Goal: Task Accomplishment & Management: Manage account settings

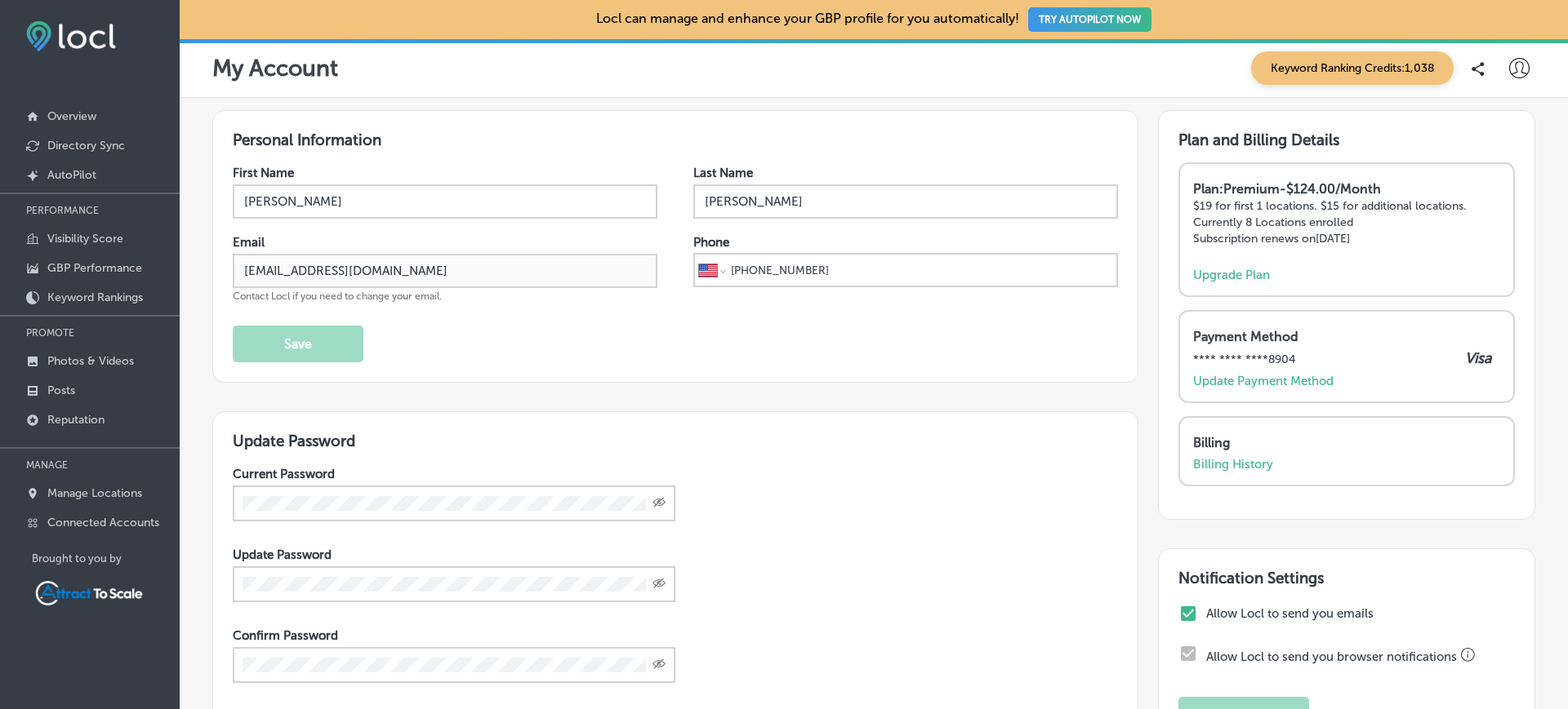
select select "US"
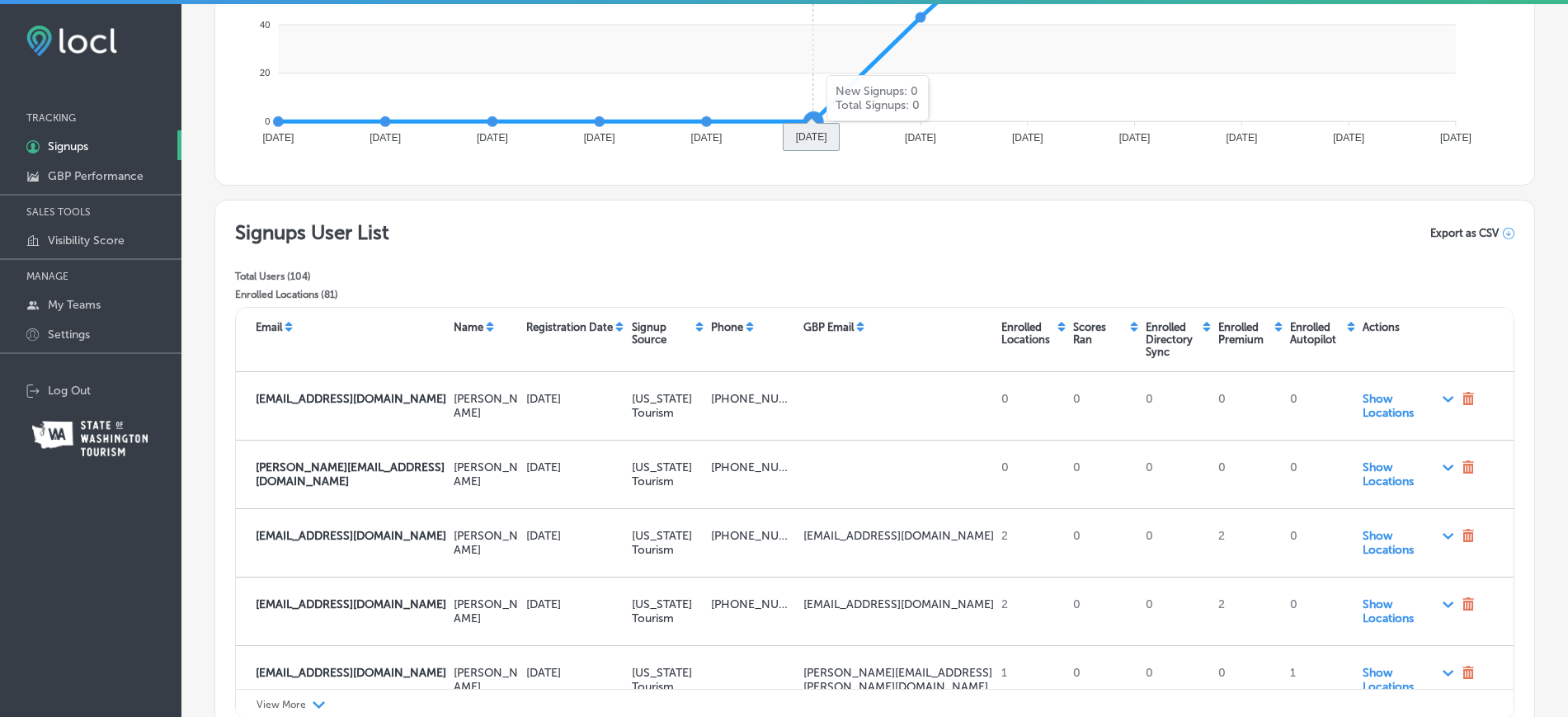
scroll to position [561, 0]
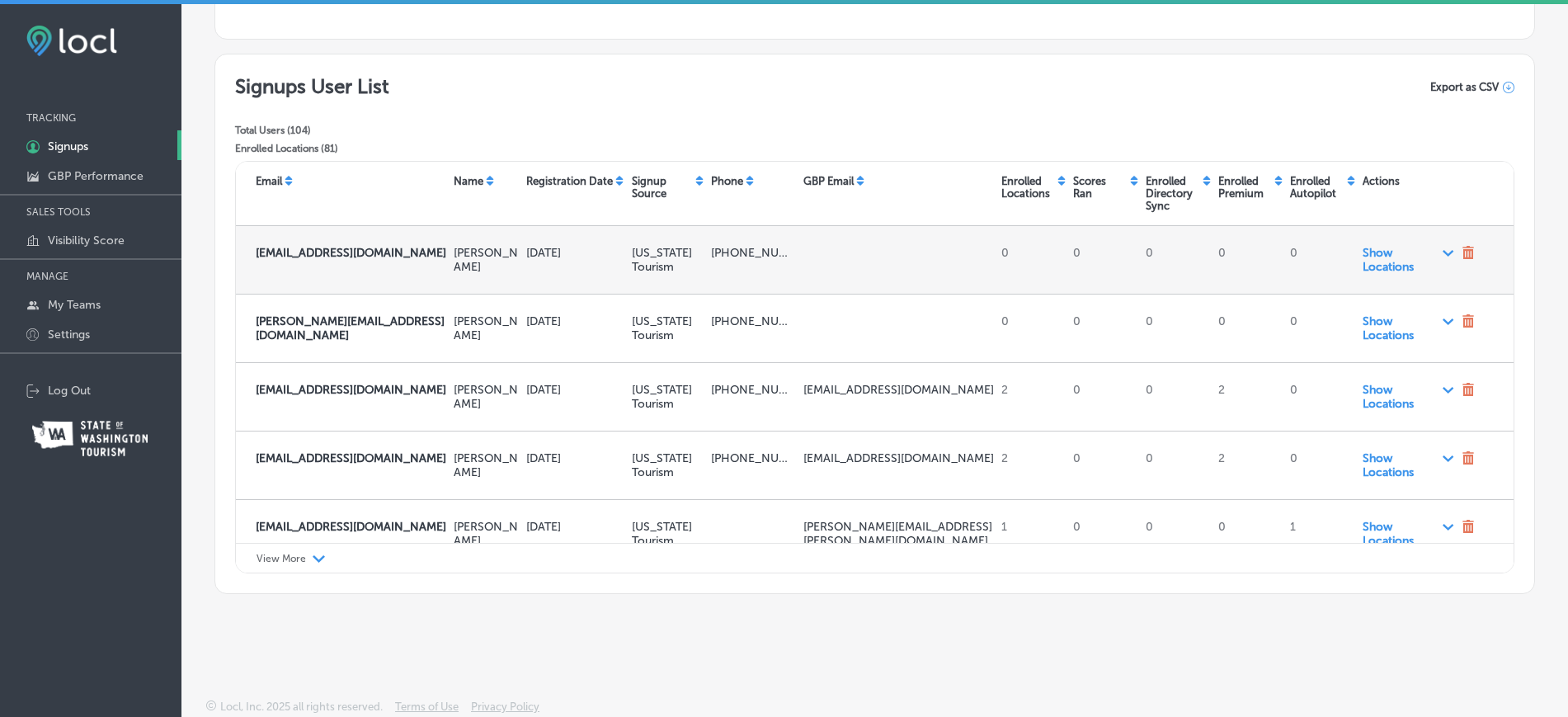
click at [1442, 256] on div "Path Created with Sketch." at bounding box center [1448, 252] width 12 height 13
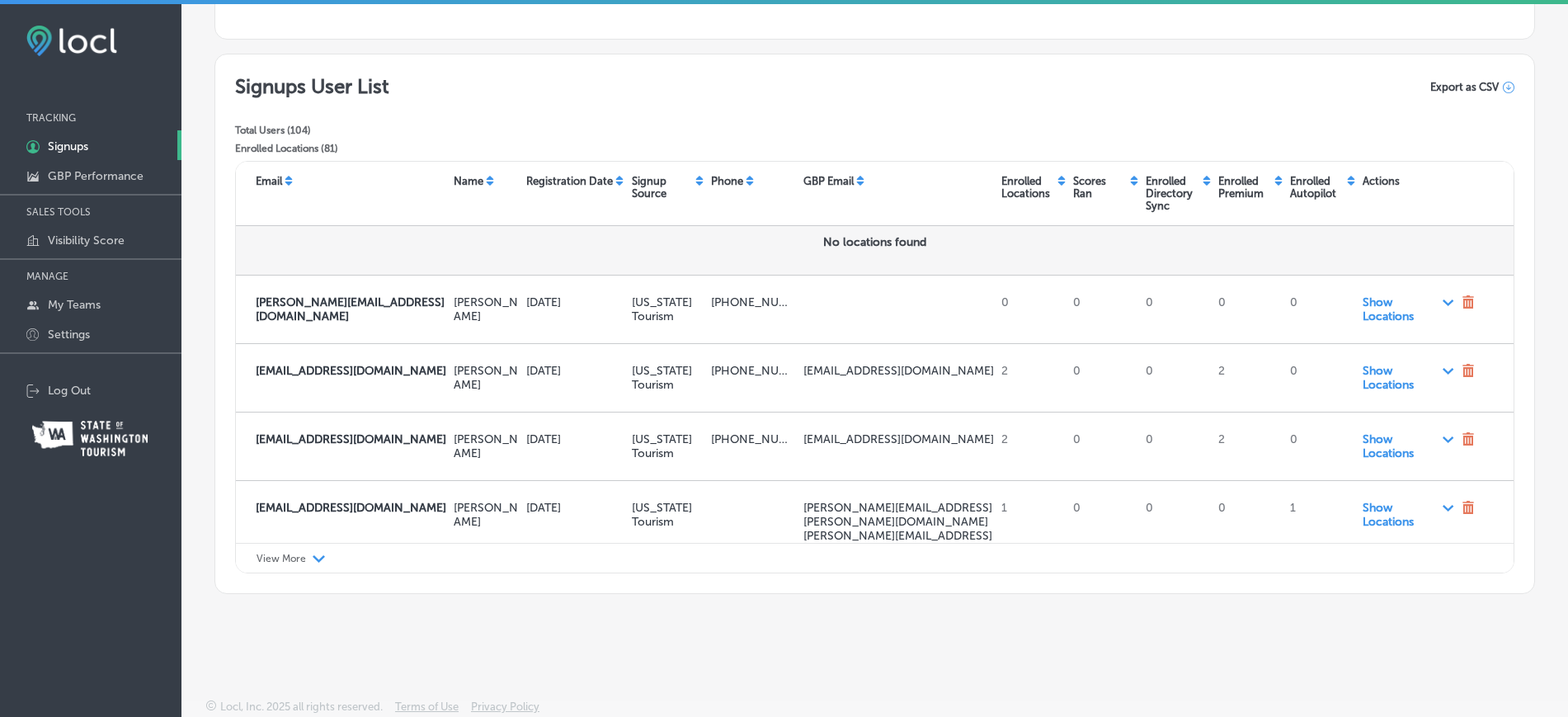
scroll to position [83, 0]
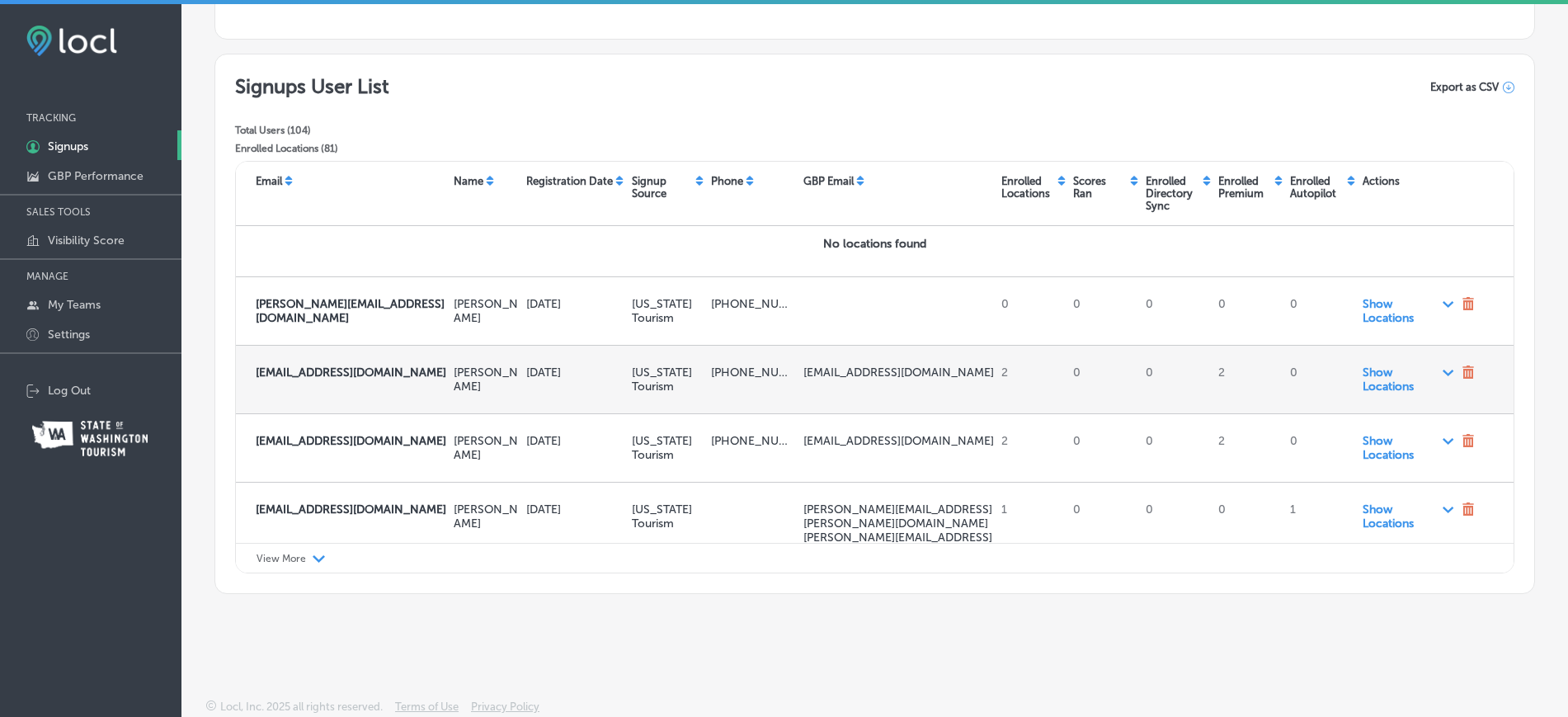
click at [1442, 377] on polygon at bounding box center [1448, 373] width 12 height 7
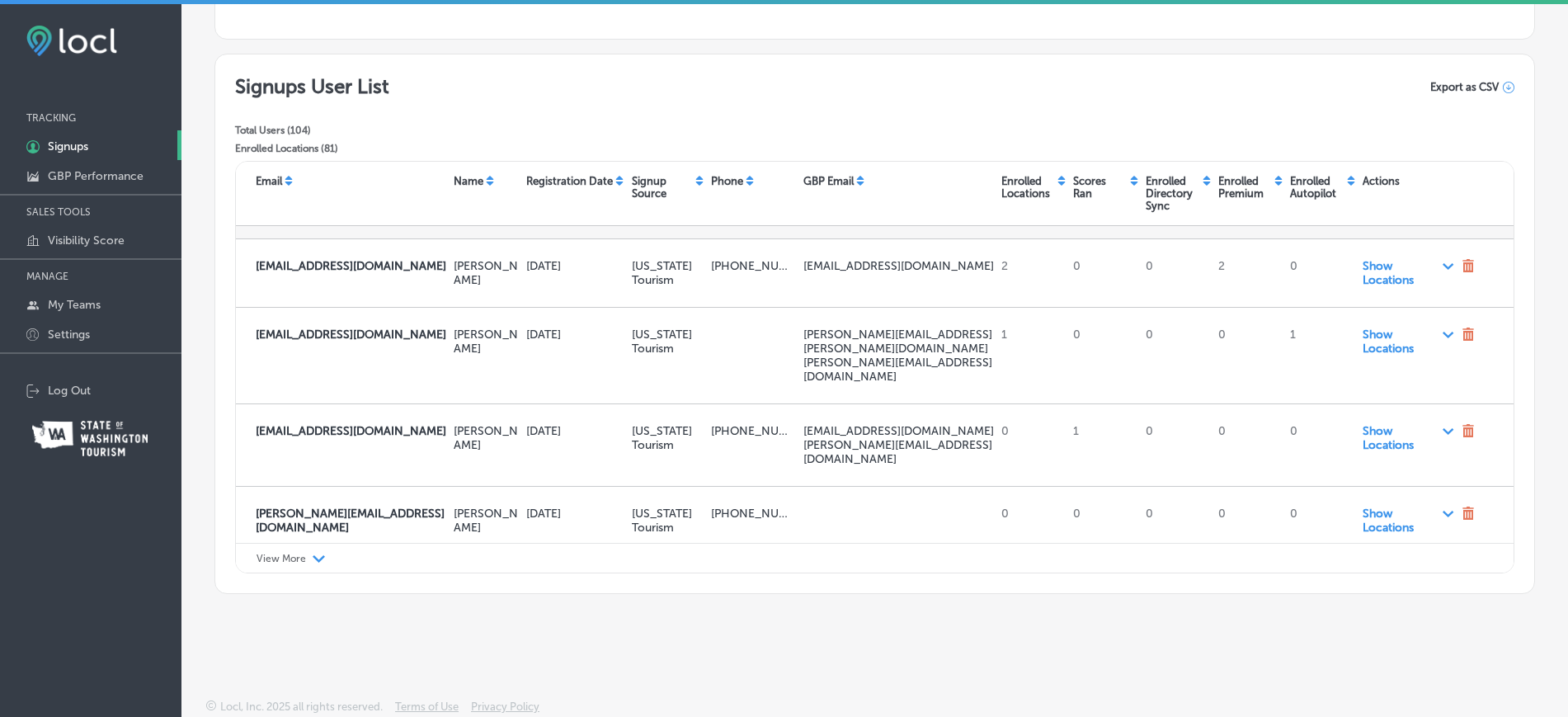
scroll to position [390, 0]
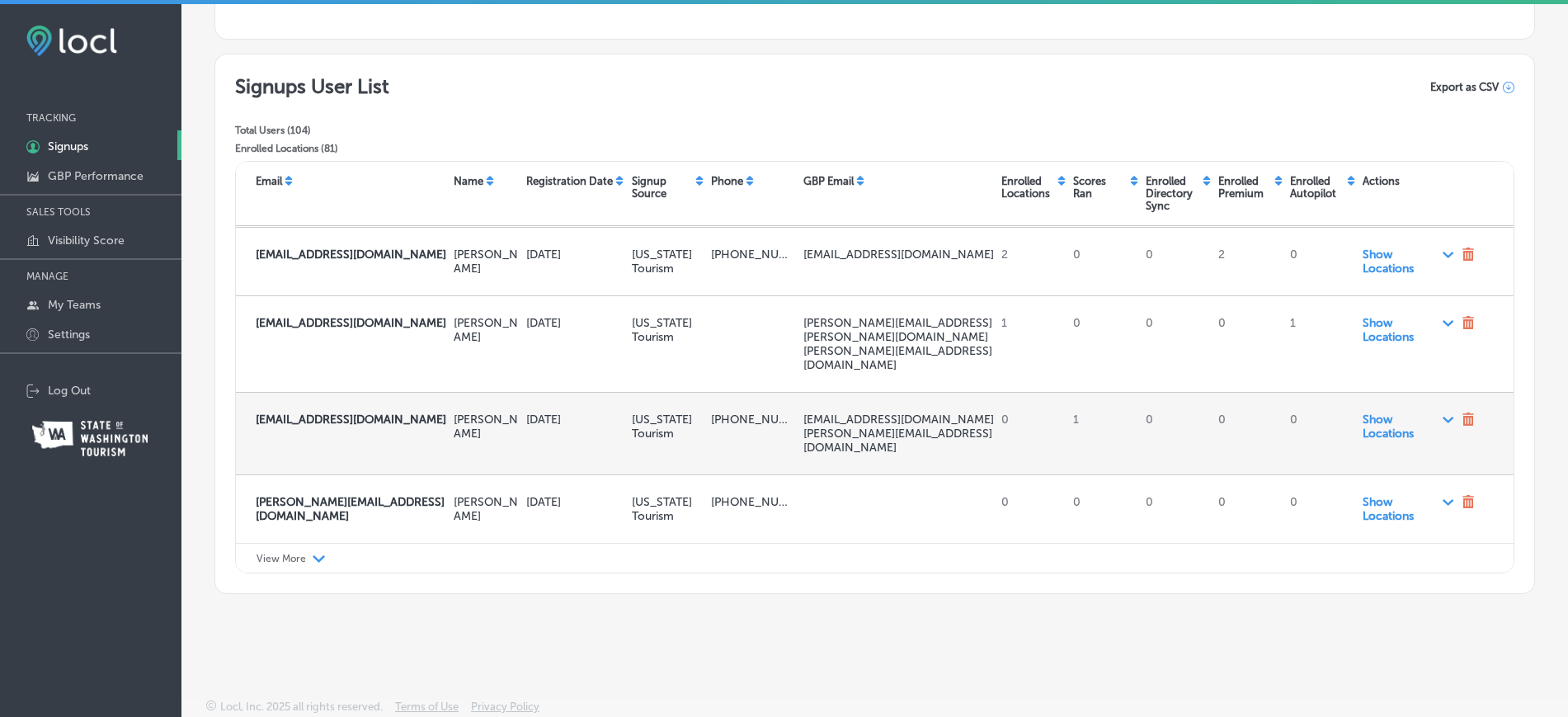
click at [1374, 414] on span "Show Locations Path Created with Sketch." at bounding box center [1409, 426] width 93 height 28
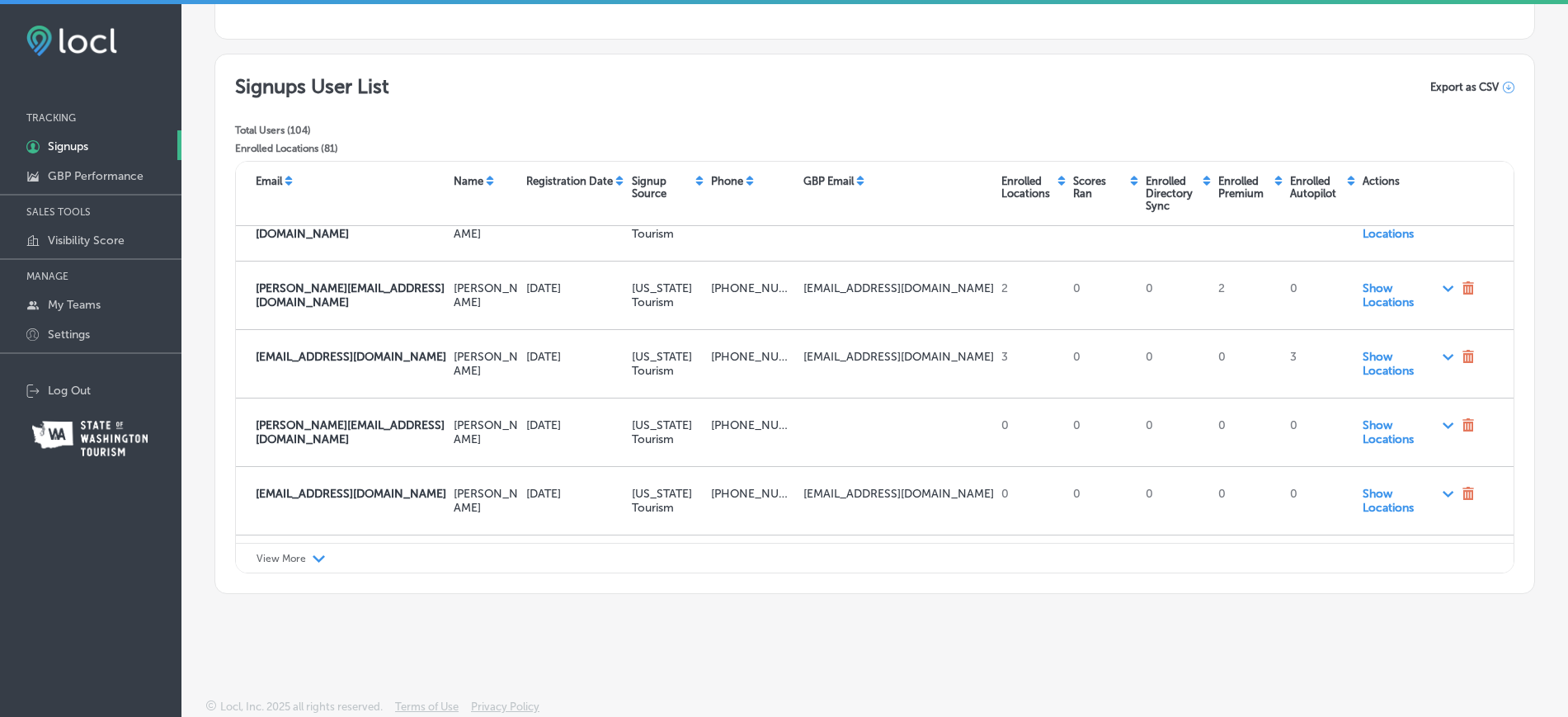
scroll to position [805, 0]
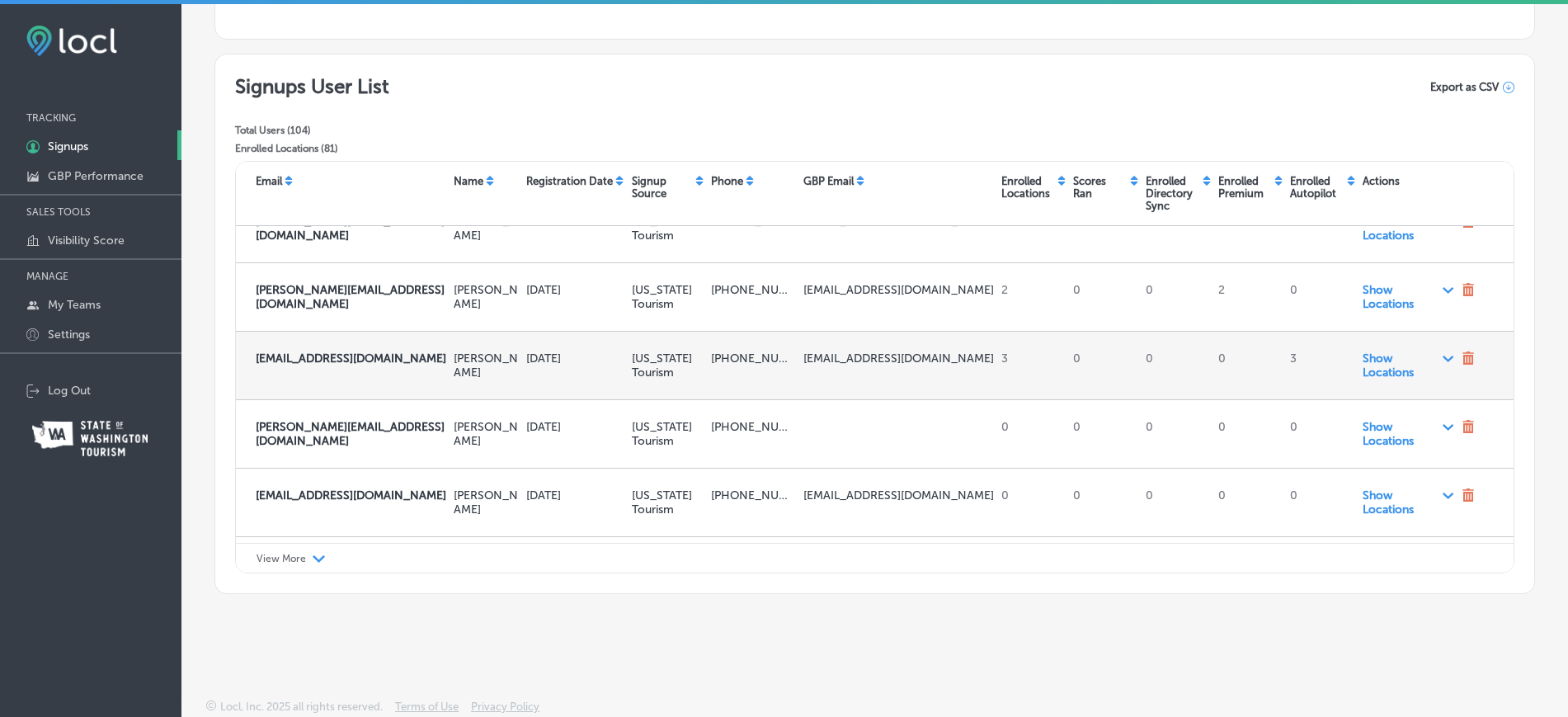
click at [1365, 352] on span "Show Locations Path Created with Sketch." at bounding box center [1409, 365] width 93 height 28
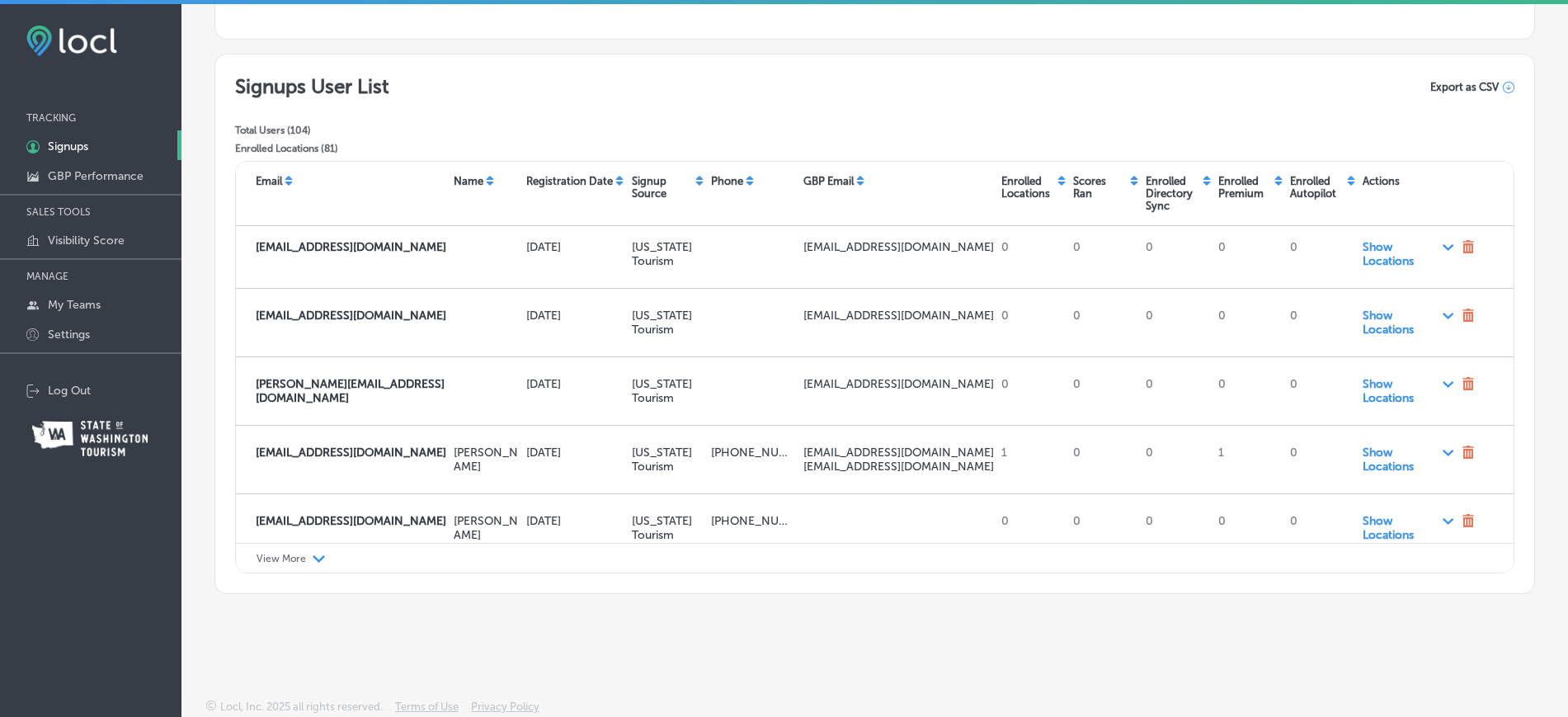
scroll to position [1961, 0]
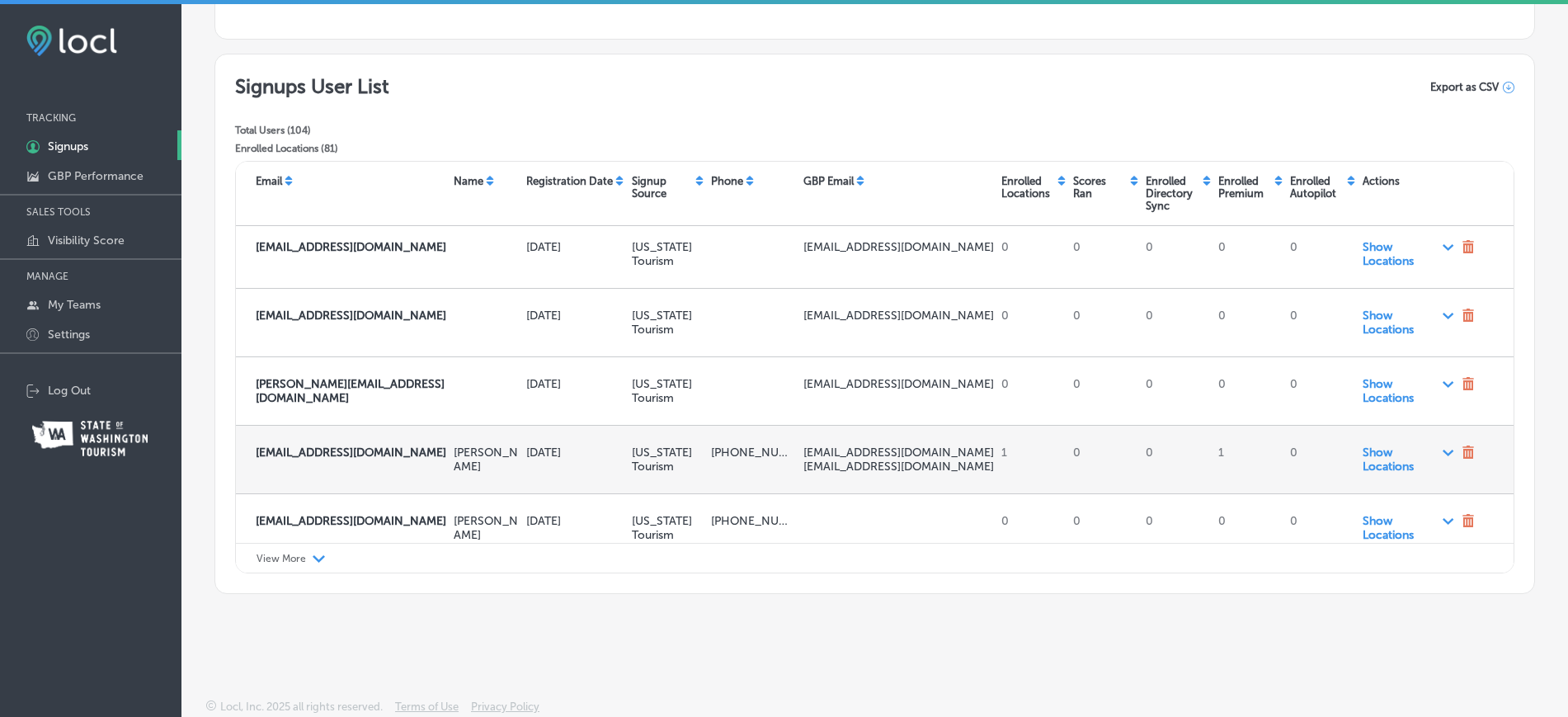
click at [1364, 446] on span "Show Locations Path Created with Sketch." at bounding box center [1409, 459] width 93 height 28
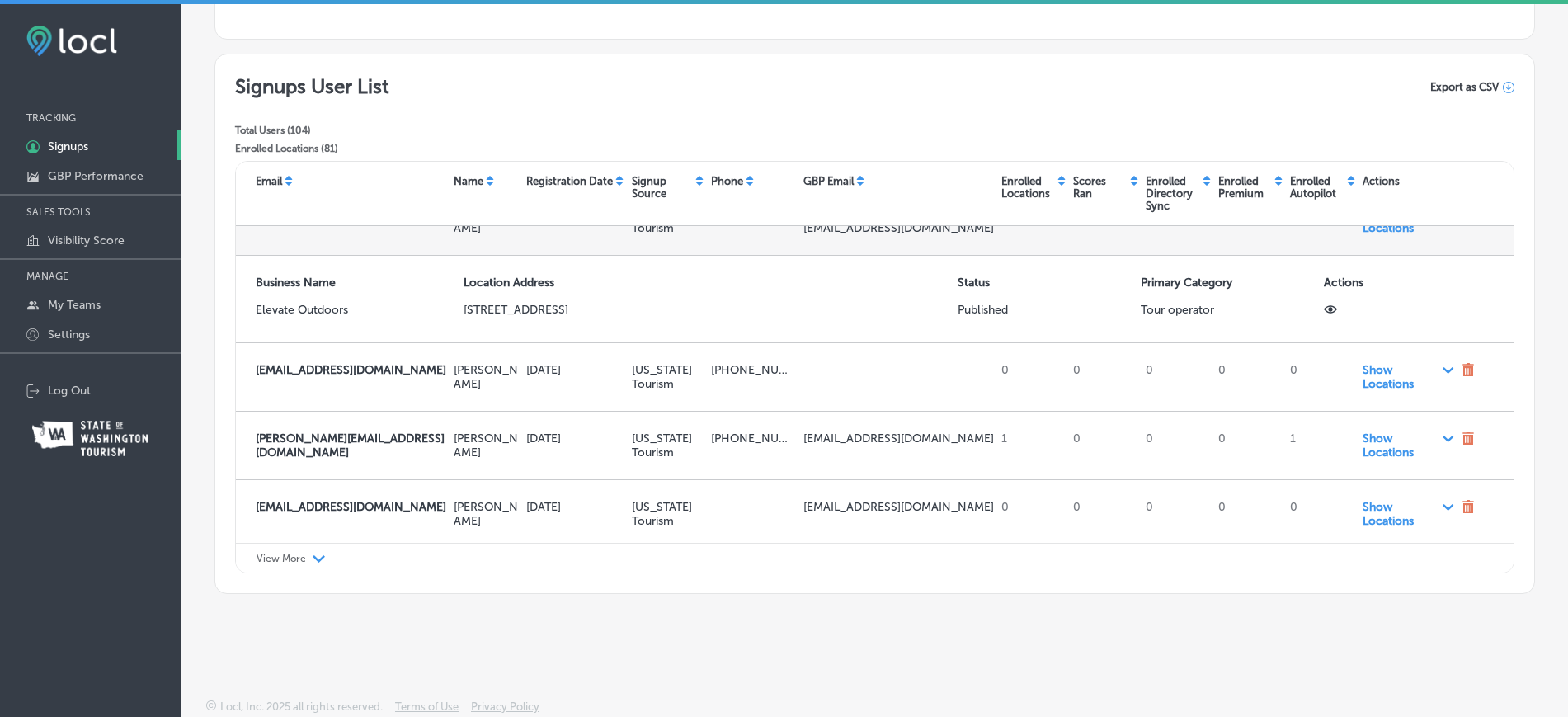
scroll to position [2199, 0]
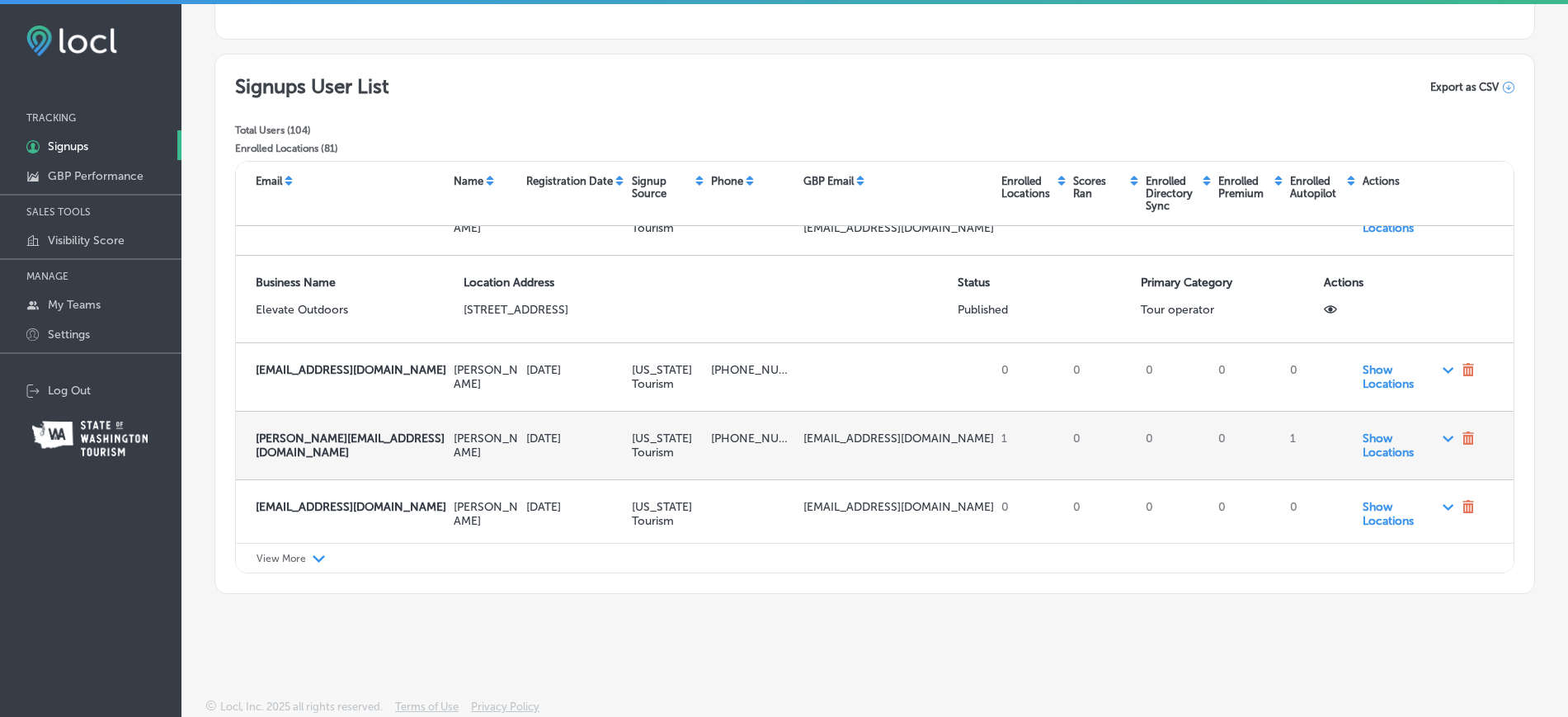
click at [1365, 446] on div "Show Locations Path Created with Sketch." at bounding box center [1405, 446] width 99 height 41
click at [1368, 434] on span "Show Locations Path Created with Sketch." at bounding box center [1409, 445] width 93 height 28
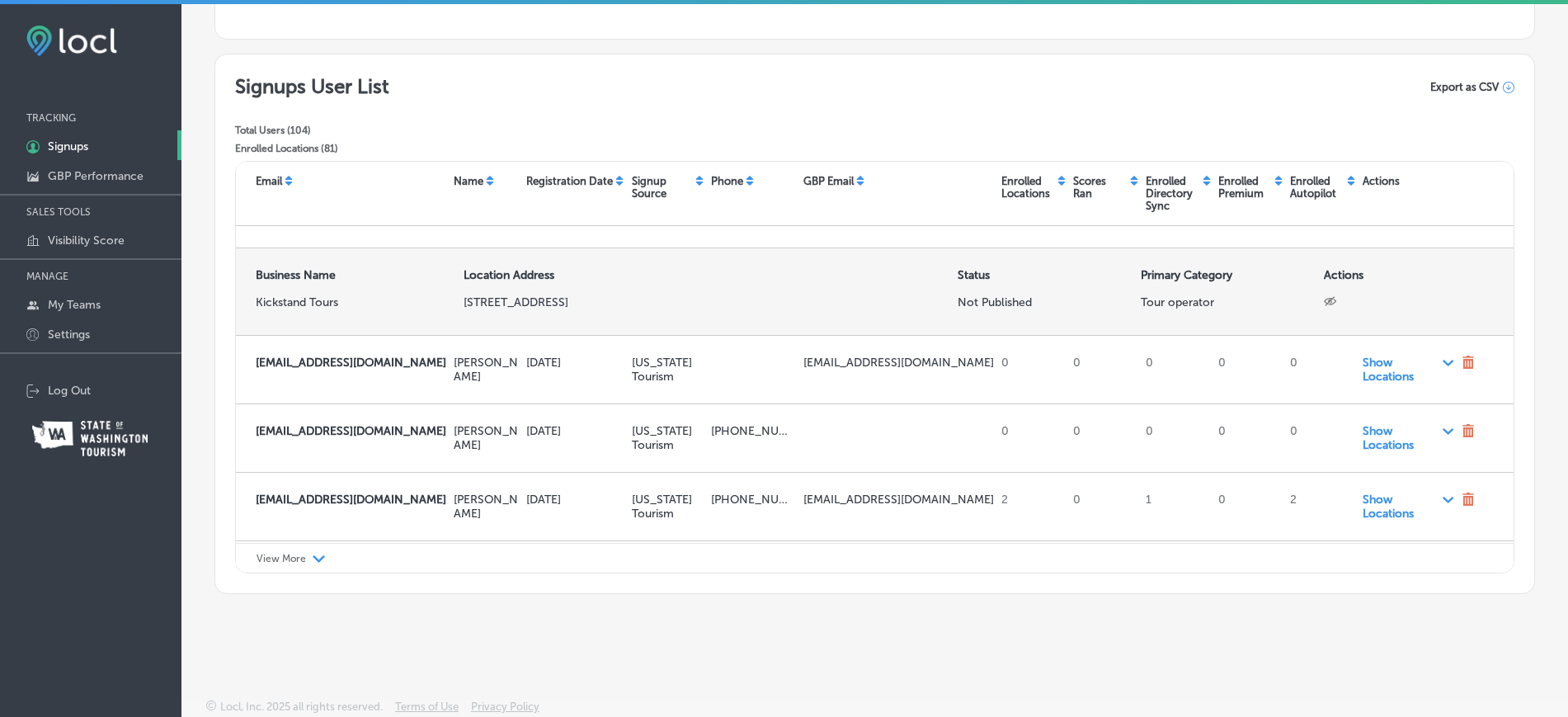
scroll to position [2431, 0]
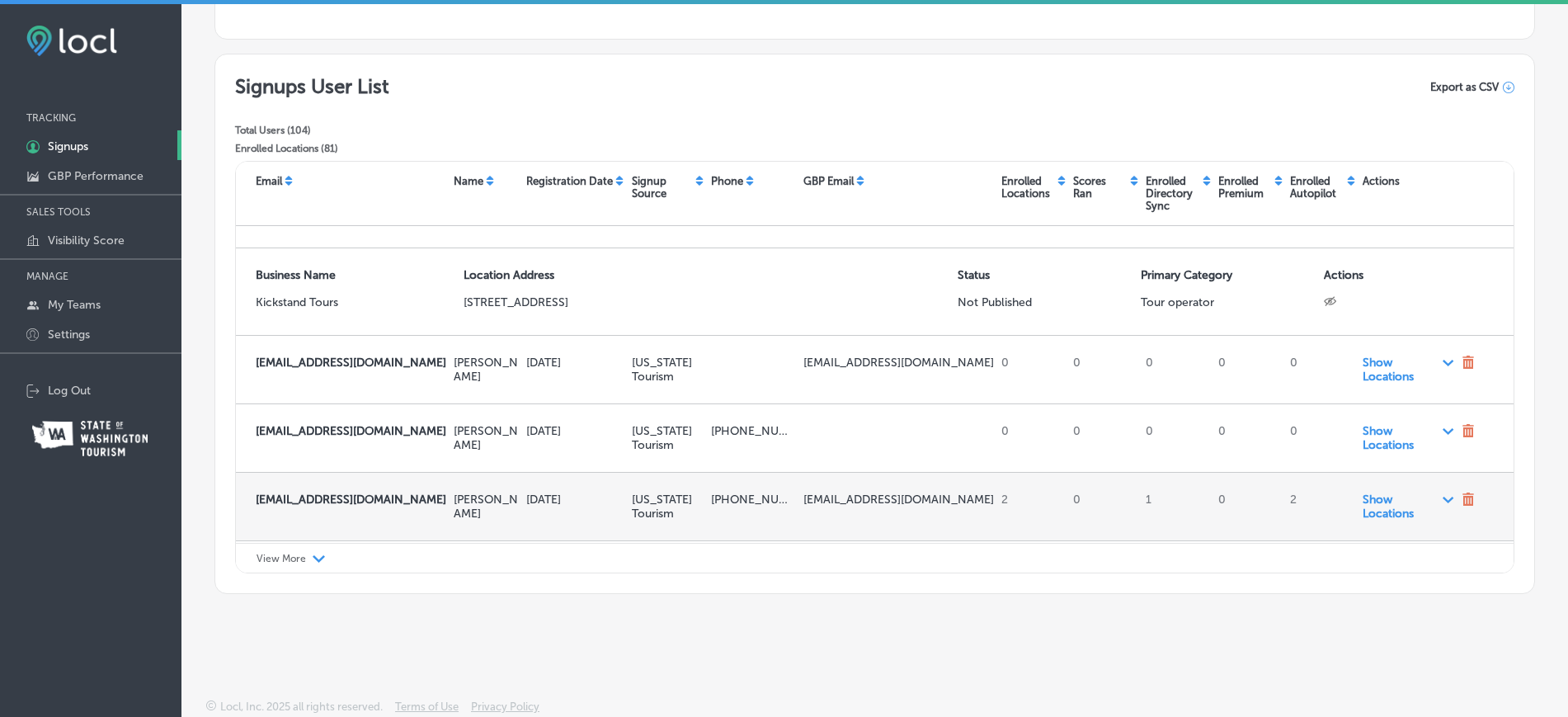
click at [1363, 501] on span "Show Locations Path Created with Sketch." at bounding box center [1409, 506] width 93 height 28
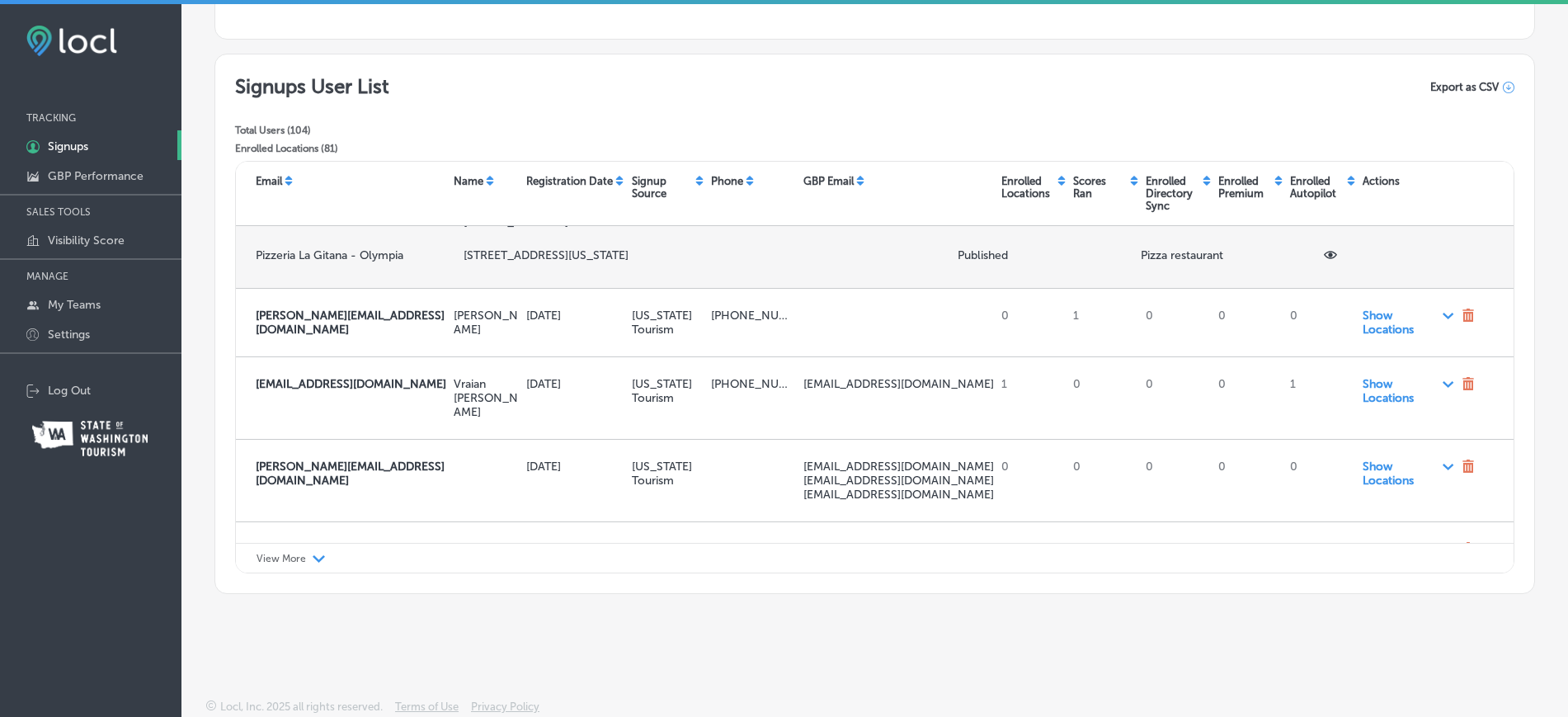
scroll to position [2922, 0]
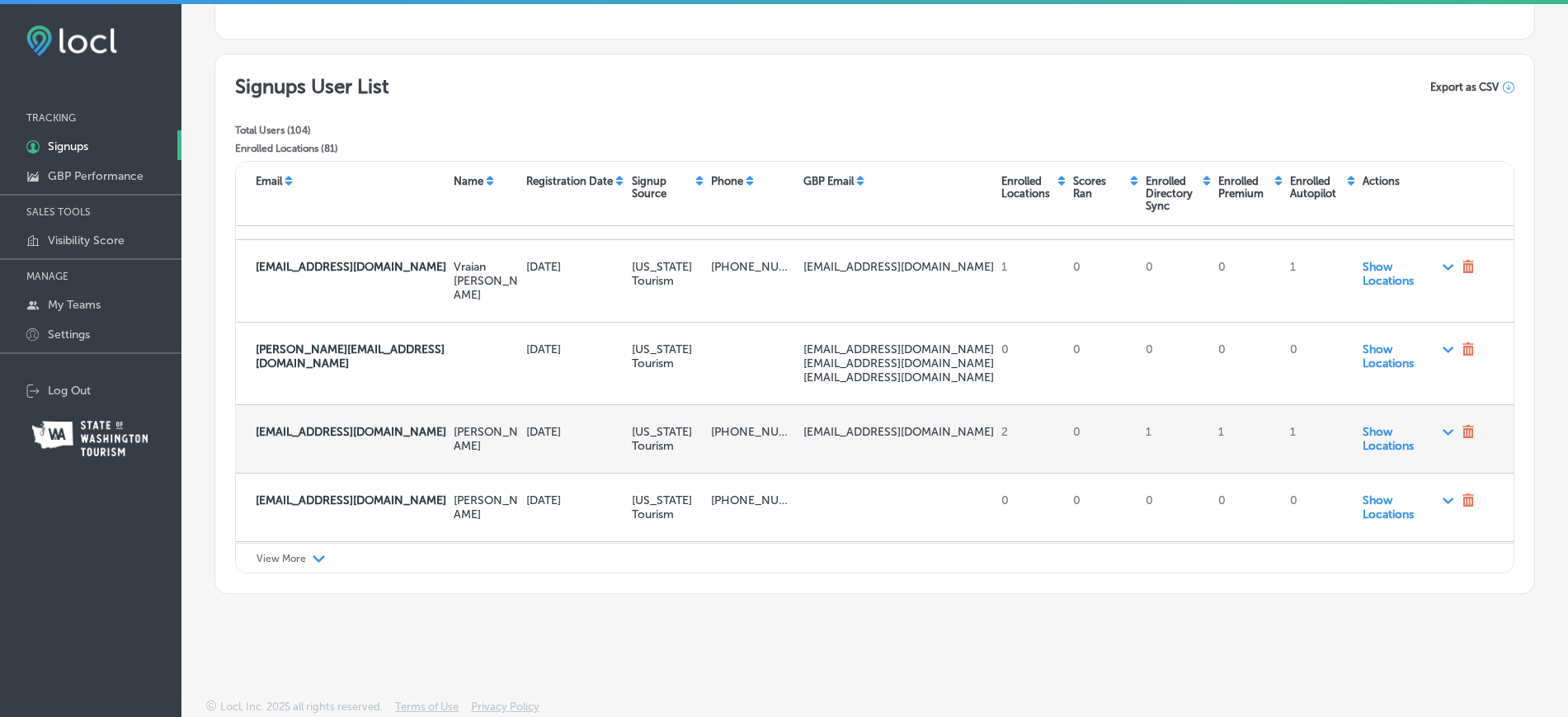
click at [1385, 425] on span "Show Locations Path Created with Sketch." at bounding box center [1409, 438] width 93 height 28
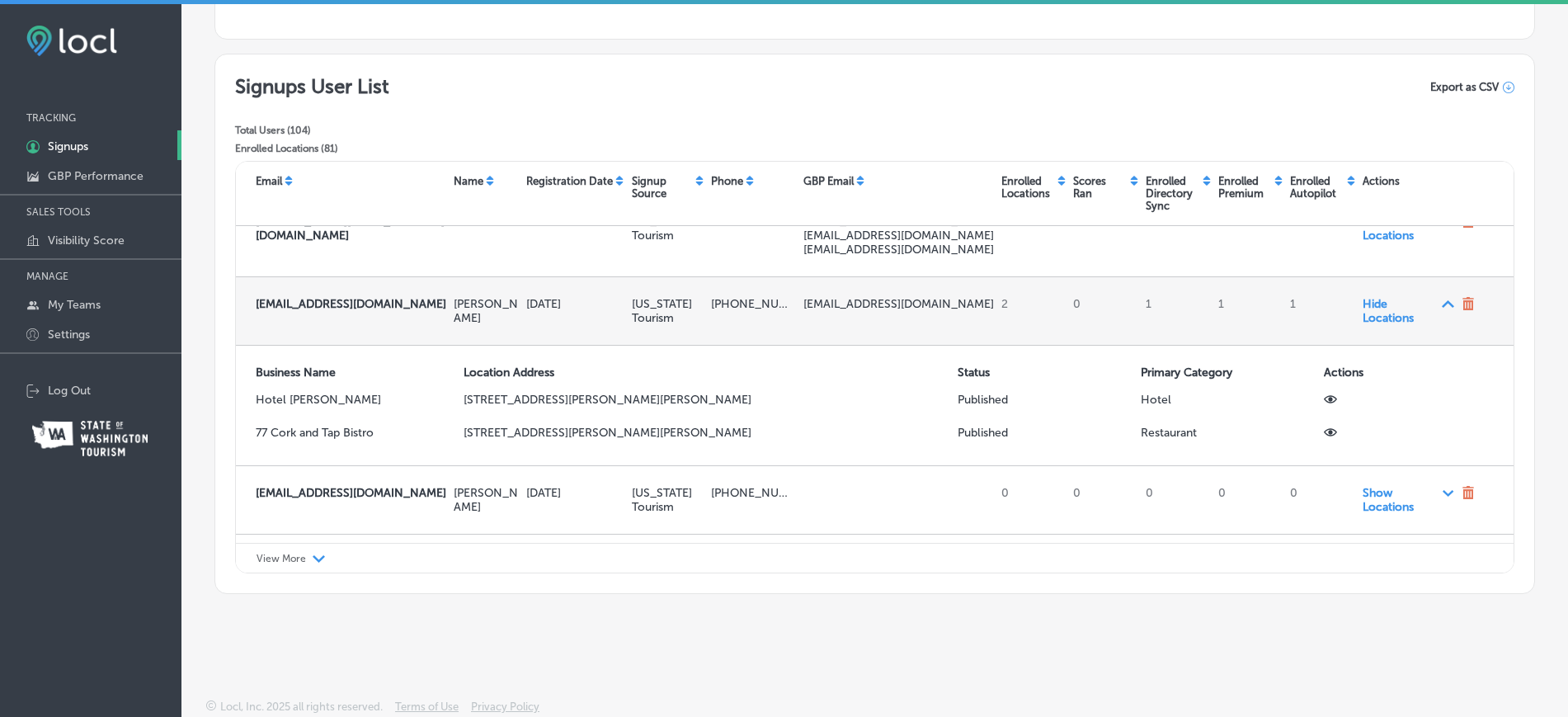
scroll to position [3048, 0]
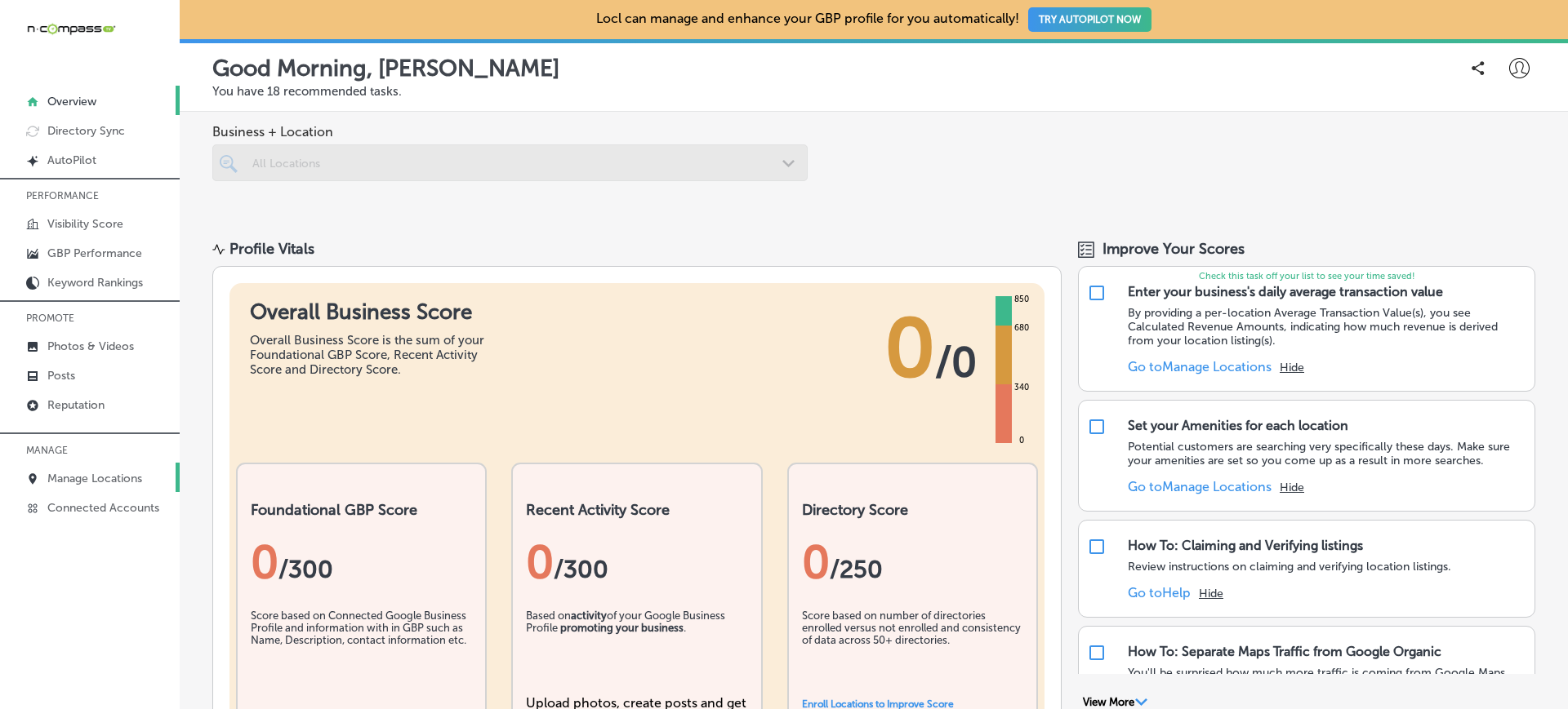
click at [124, 486] on link "Manage Locations" at bounding box center [89, 477] width 179 height 29
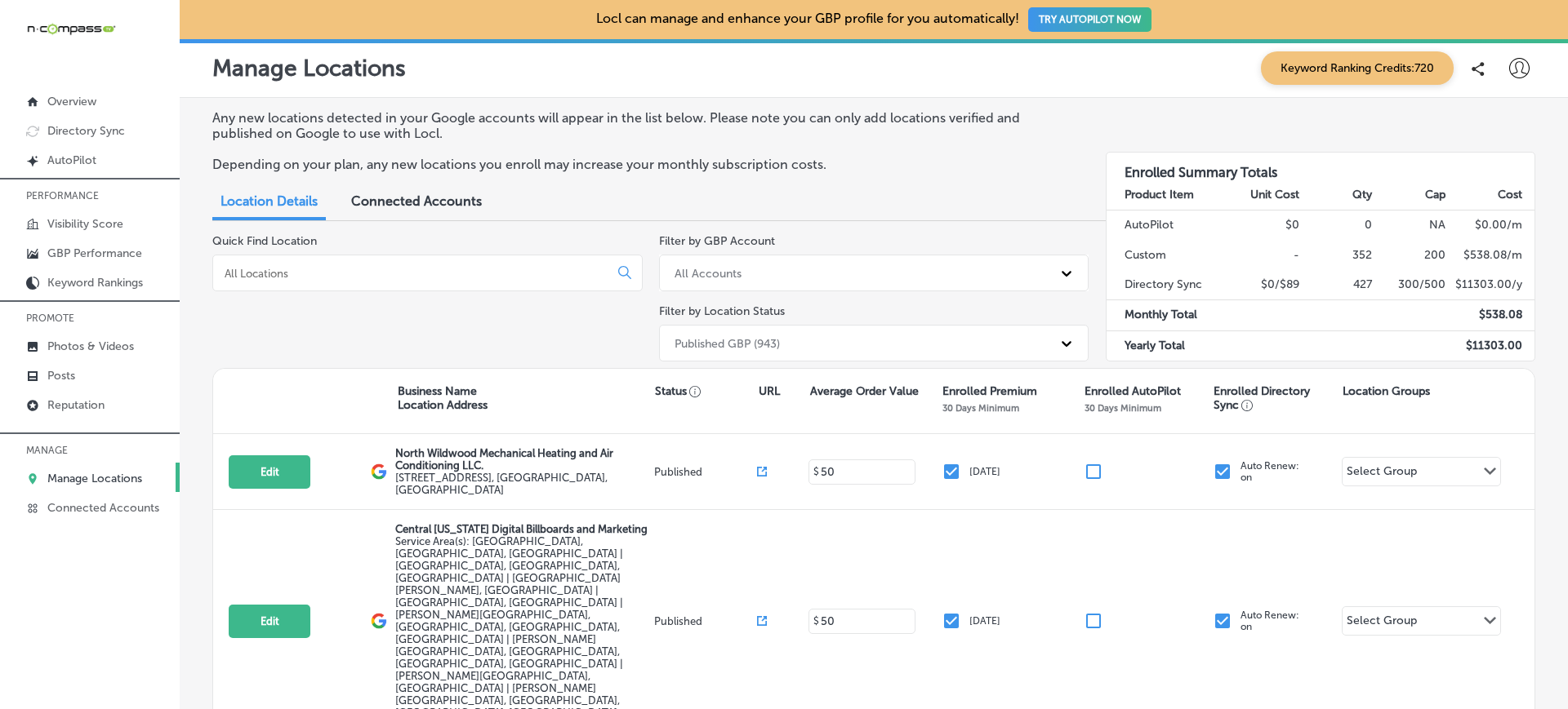
click at [447, 273] on input at bounding box center [413, 273] width 383 height 15
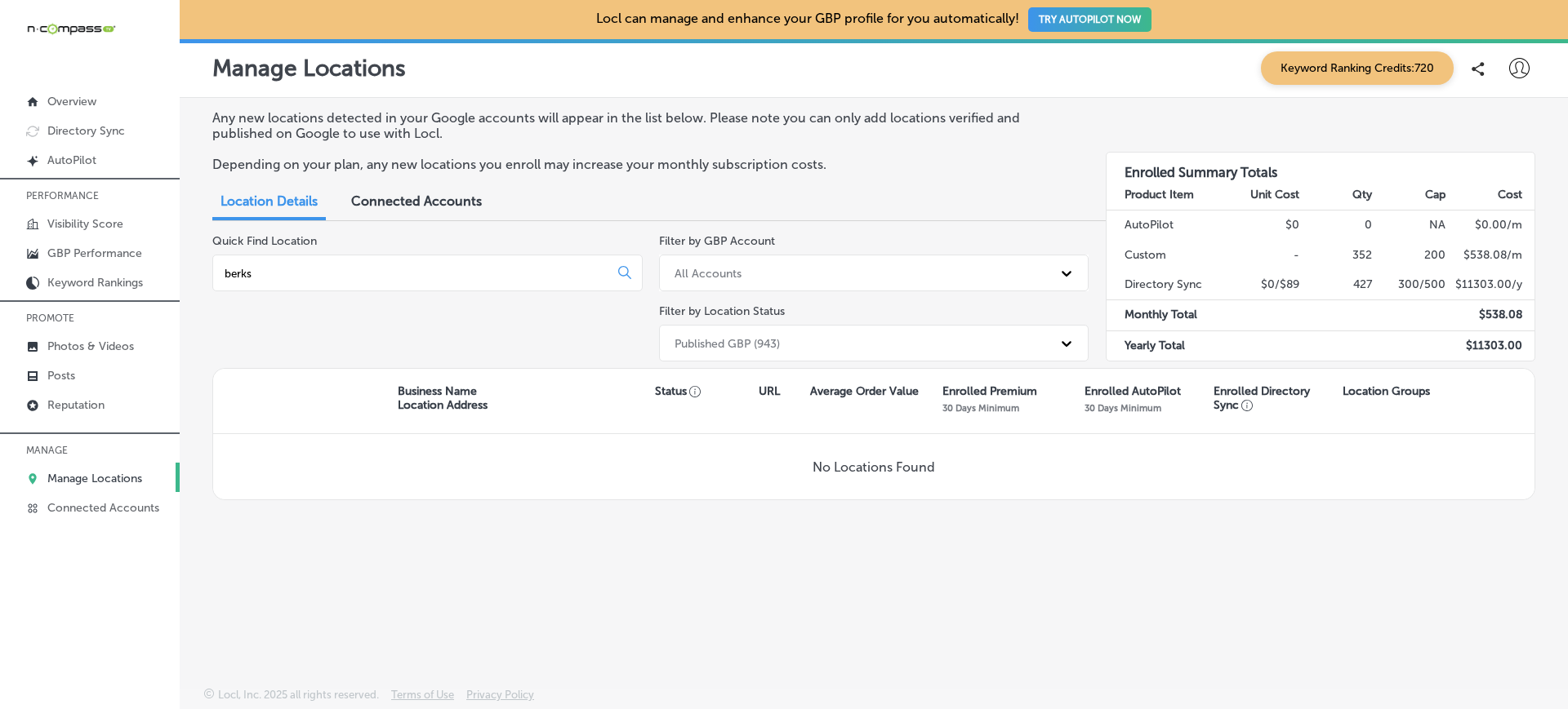
type input "berks"
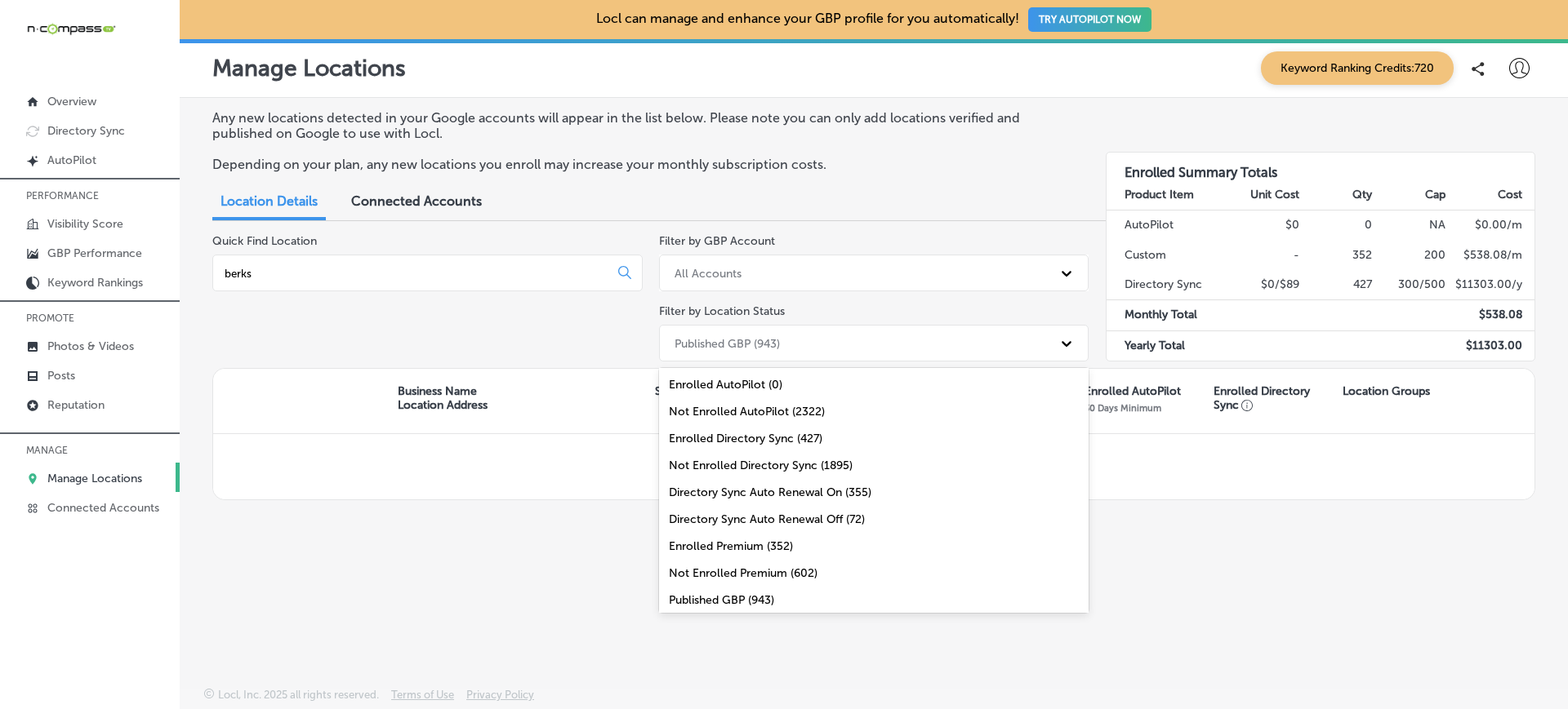
click at [845, 330] on div "Published GBP (943)" at bounding box center [859, 343] width 386 height 26
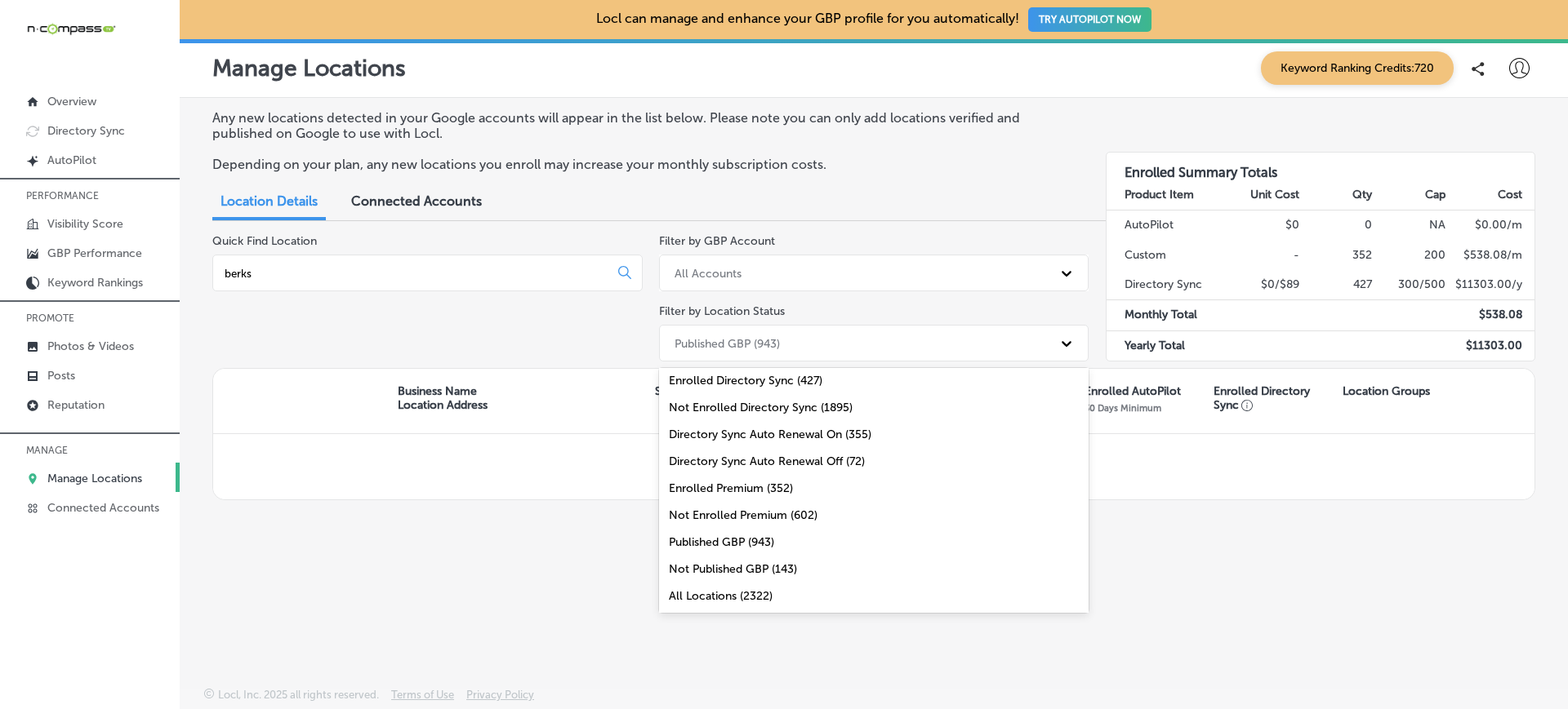
click at [806, 589] on div "All Locations (2322)" at bounding box center [874, 596] width 430 height 26
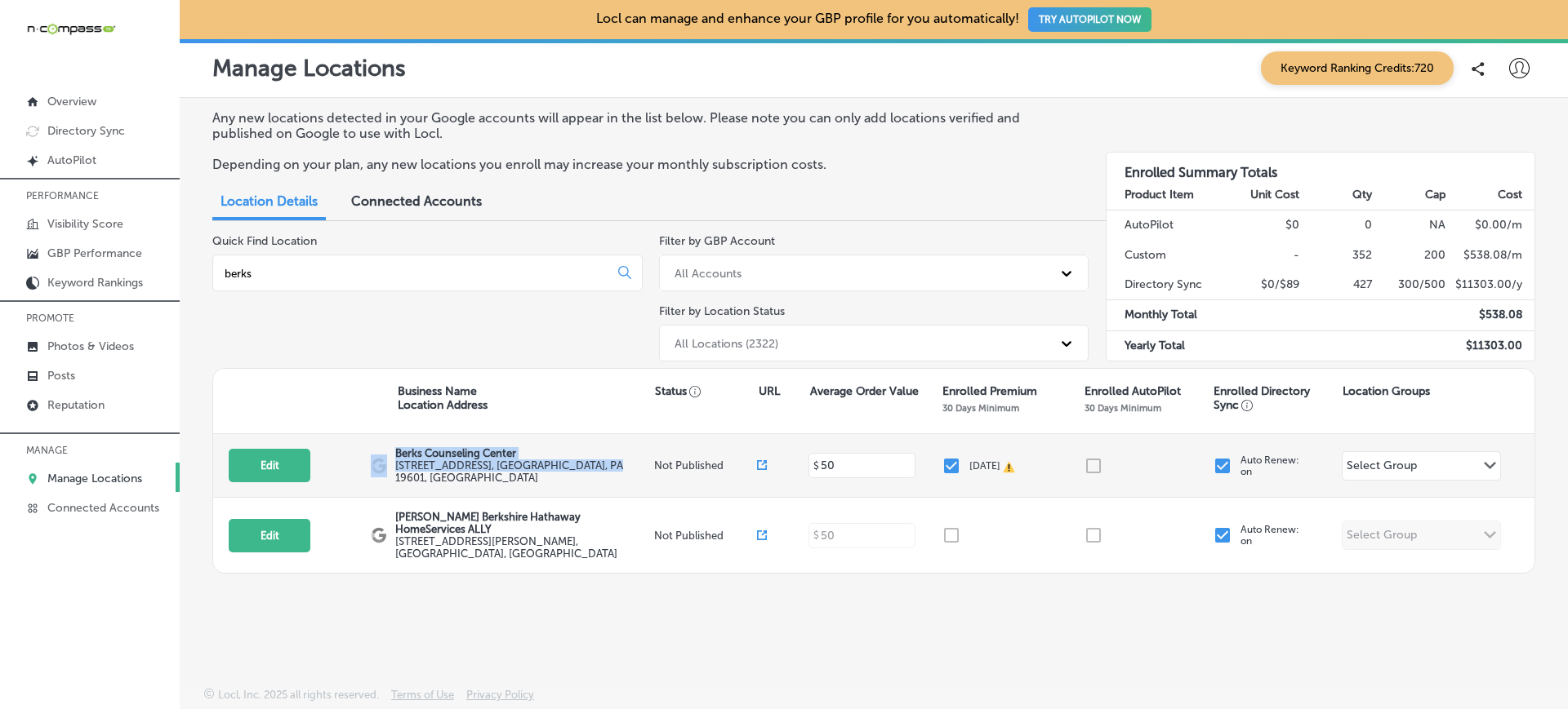
drag, startPoint x: 577, startPoint y: 467, endPoint x: 386, endPoint y: 457, distance: 191.3
click at [386, 457] on div "Edit This location is not published yet. Berks Counseling Center 645 Penn St , …" at bounding box center [873, 466] width 1321 height 64
copy div "Berks Counseling Center 645 Penn St , Reading, PA 19601, US"
